Goal: Navigation & Orientation: Find specific page/section

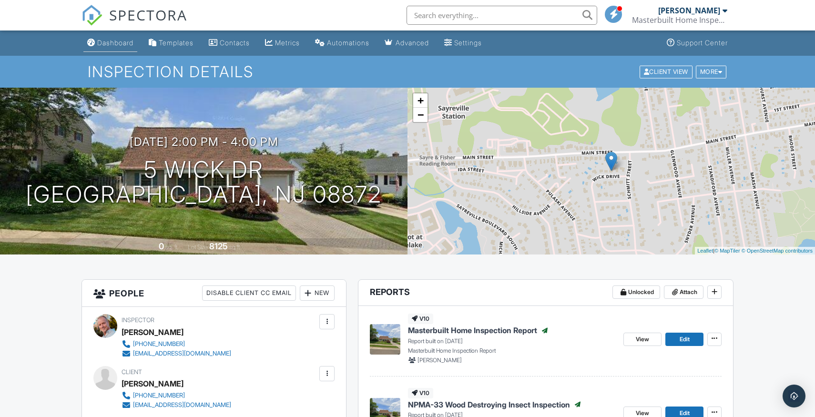
click at [120, 43] on div "Dashboard" at bounding box center [115, 43] width 36 height 8
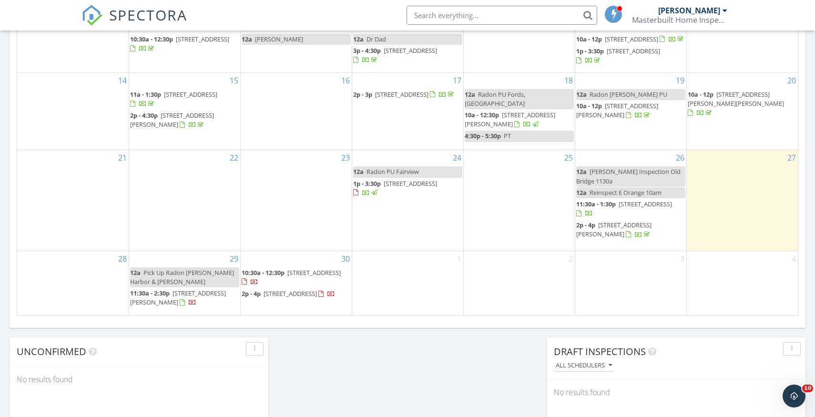
scroll to position [561, 0]
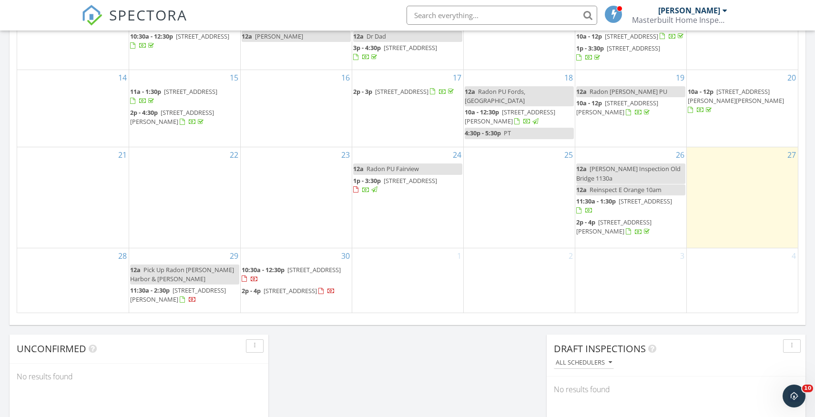
click at [437, 176] on span "149 Paterson Ave, Lodi 07644" at bounding box center [409, 180] width 53 height 9
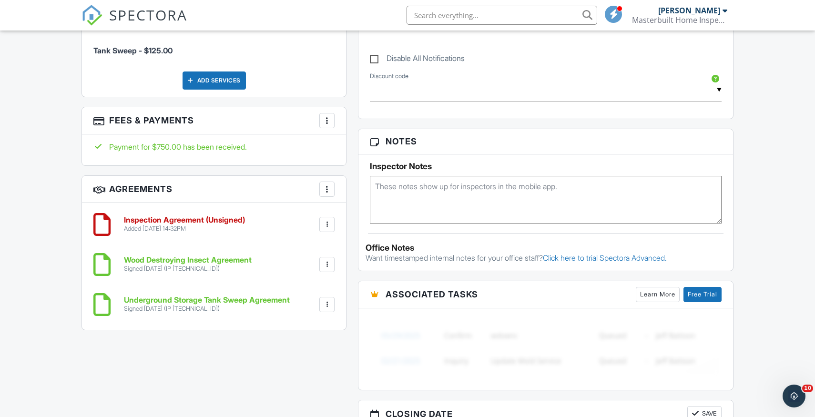
scroll to position [633, 0]
